Goal: Information Seeking & Learning: Learn about a topic

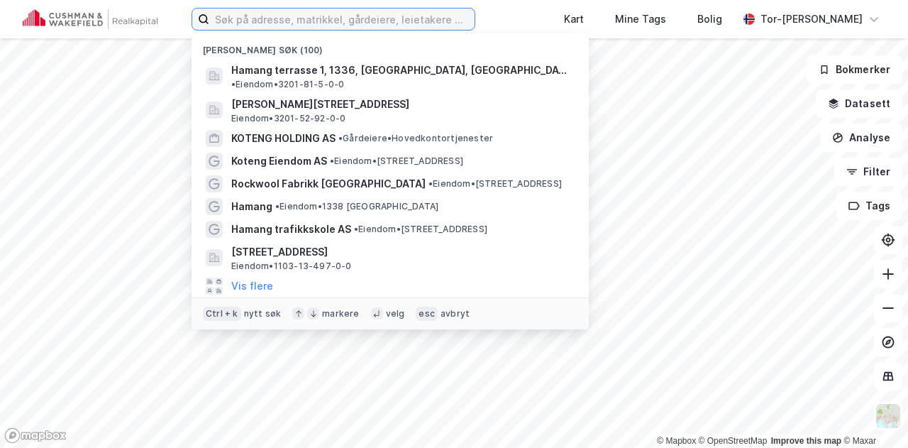
click at [278, 11] on input at bounding box center [341, 19] width 265 height 21
paste input "Thorn [STREET_ADDRESS]"
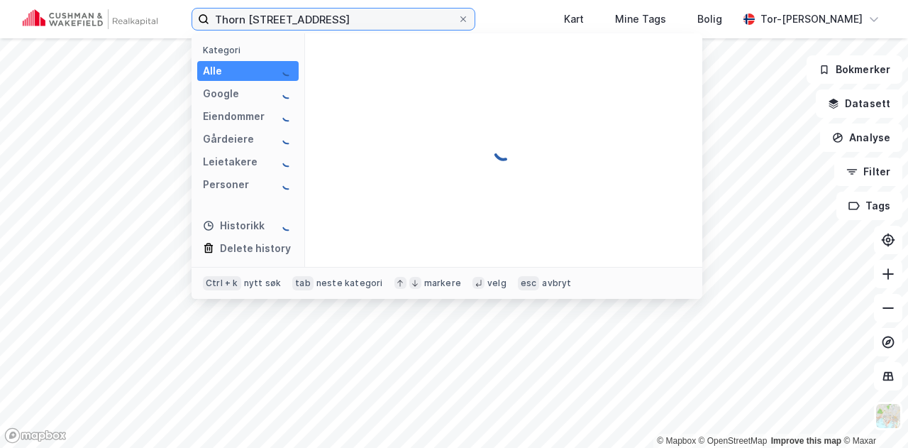
type input "Thorn [STREET_ADDRESS]"
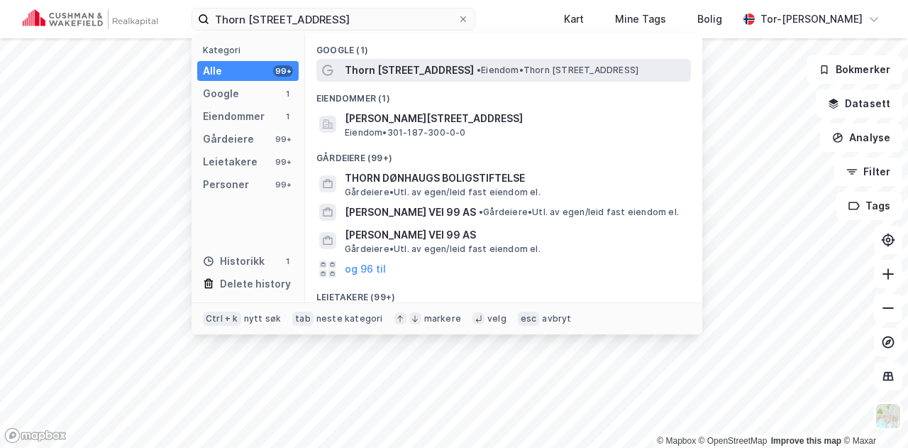
click at [477, 70] on span "• Eiendom • [STREET_ADDRESS]" at bounding box center [558, 70] width 162 height 11
